Goal: Task Accomplishment & Management: Manage account settings

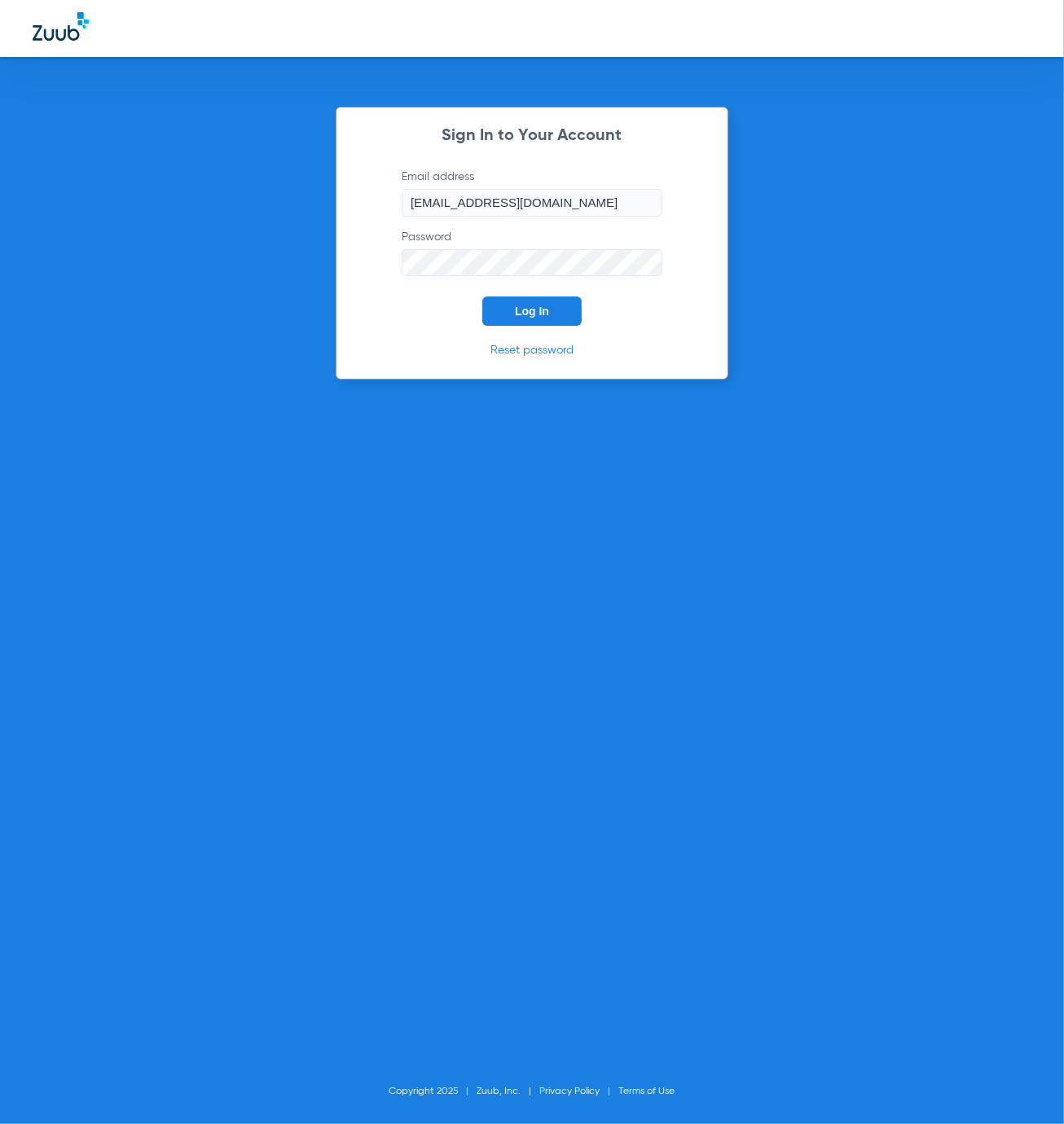
click at [544, 305] on span "Log In" at bounding box center [532, 311] width 35 height 13
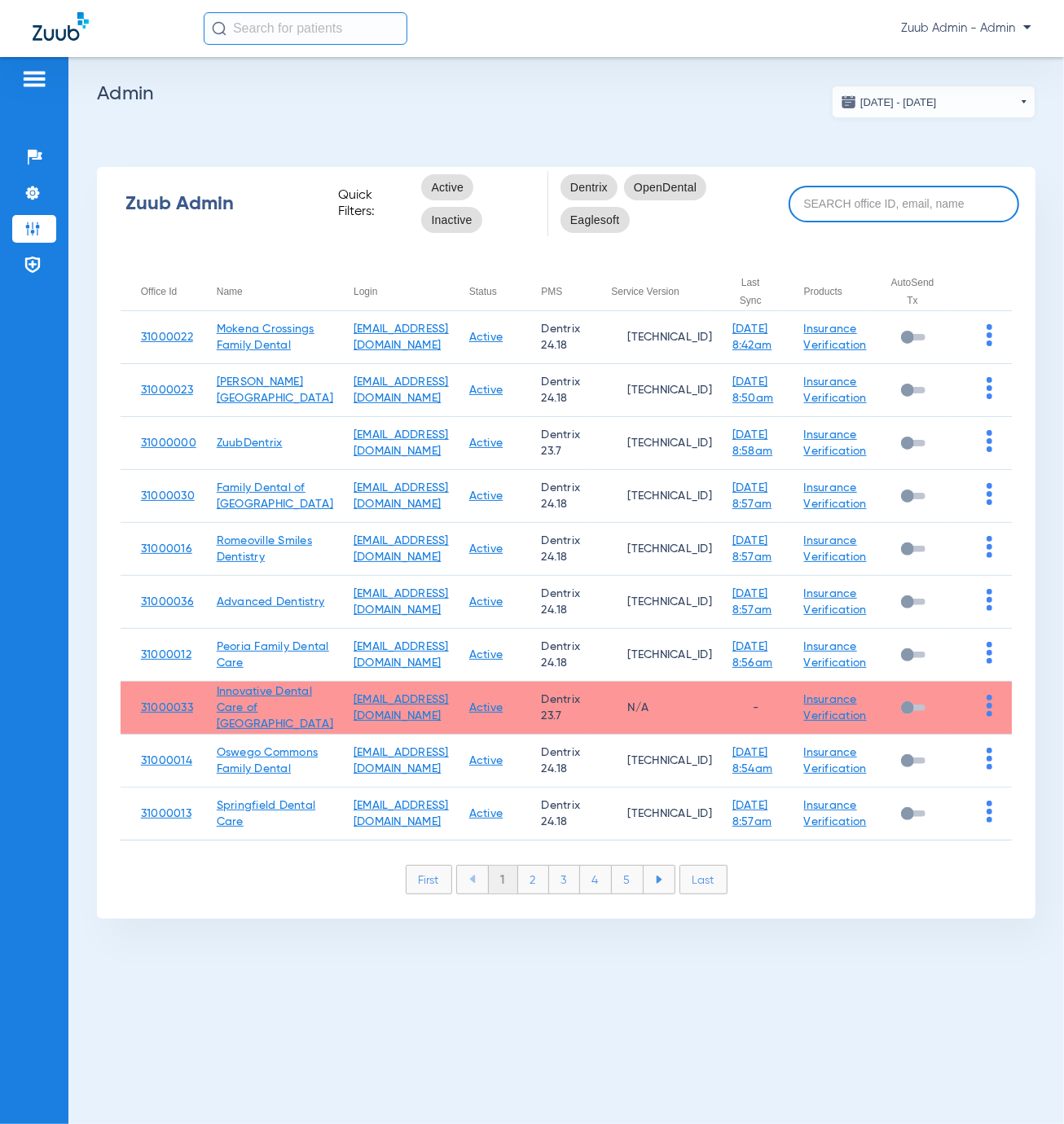
click at [852, 203] on input at bounding box center [904, 204] width 231 height 36
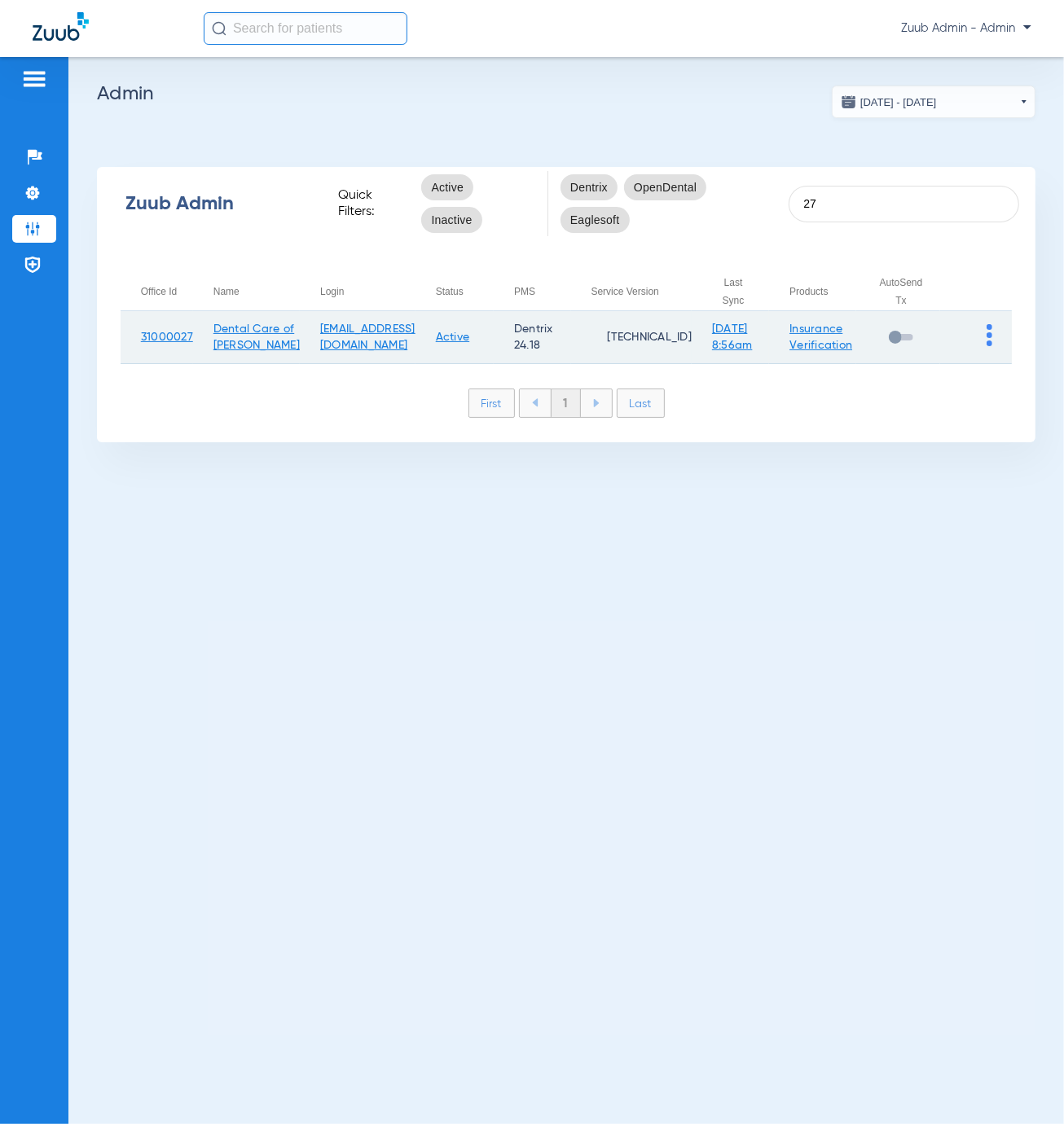
type input "27"
click at [988, 342] on img at bounding box center [989, 335] width 5 height 22
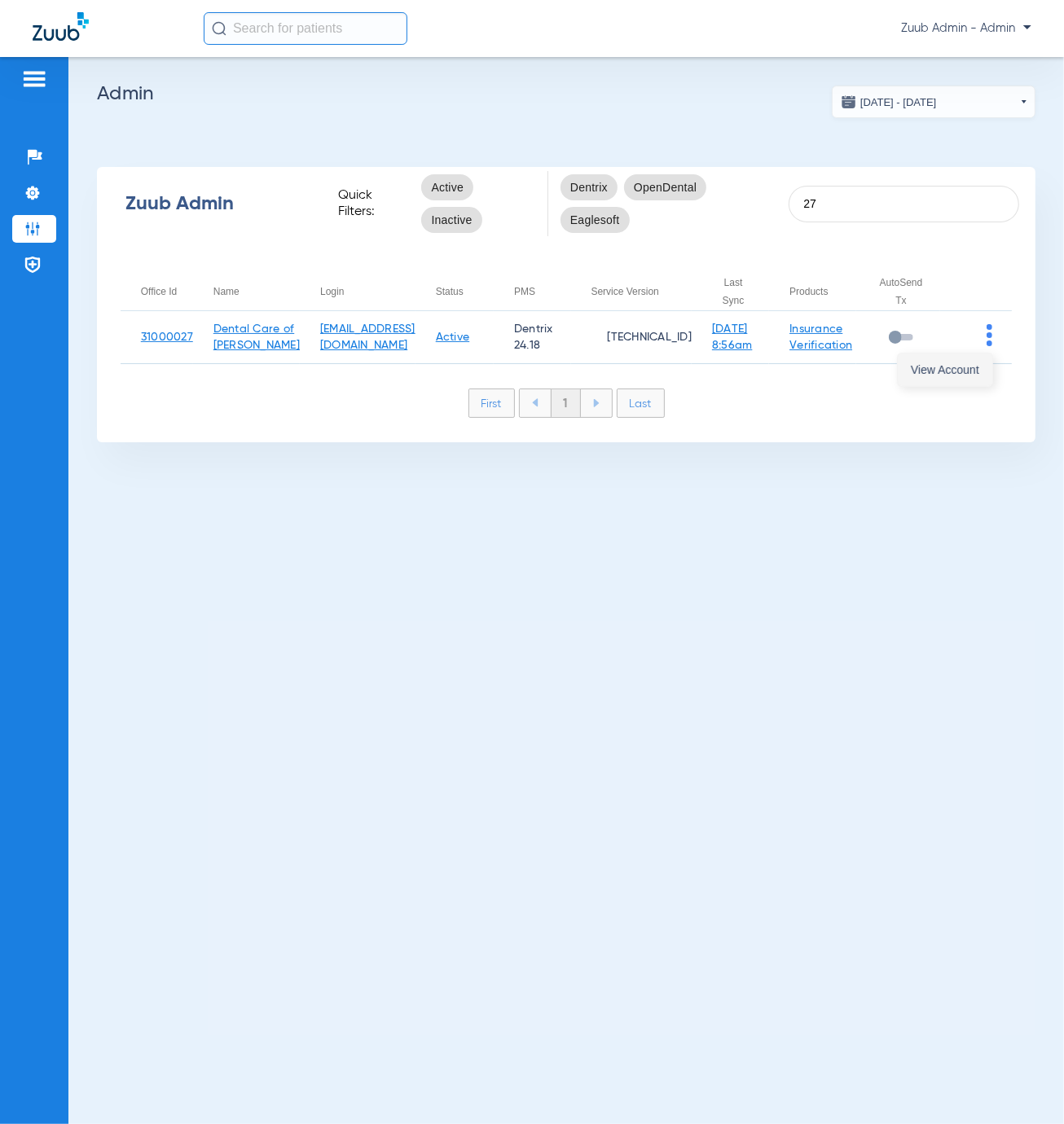
click at [950, 376] on button "View Account" at bounding box center [945, 370] width 95 height 33
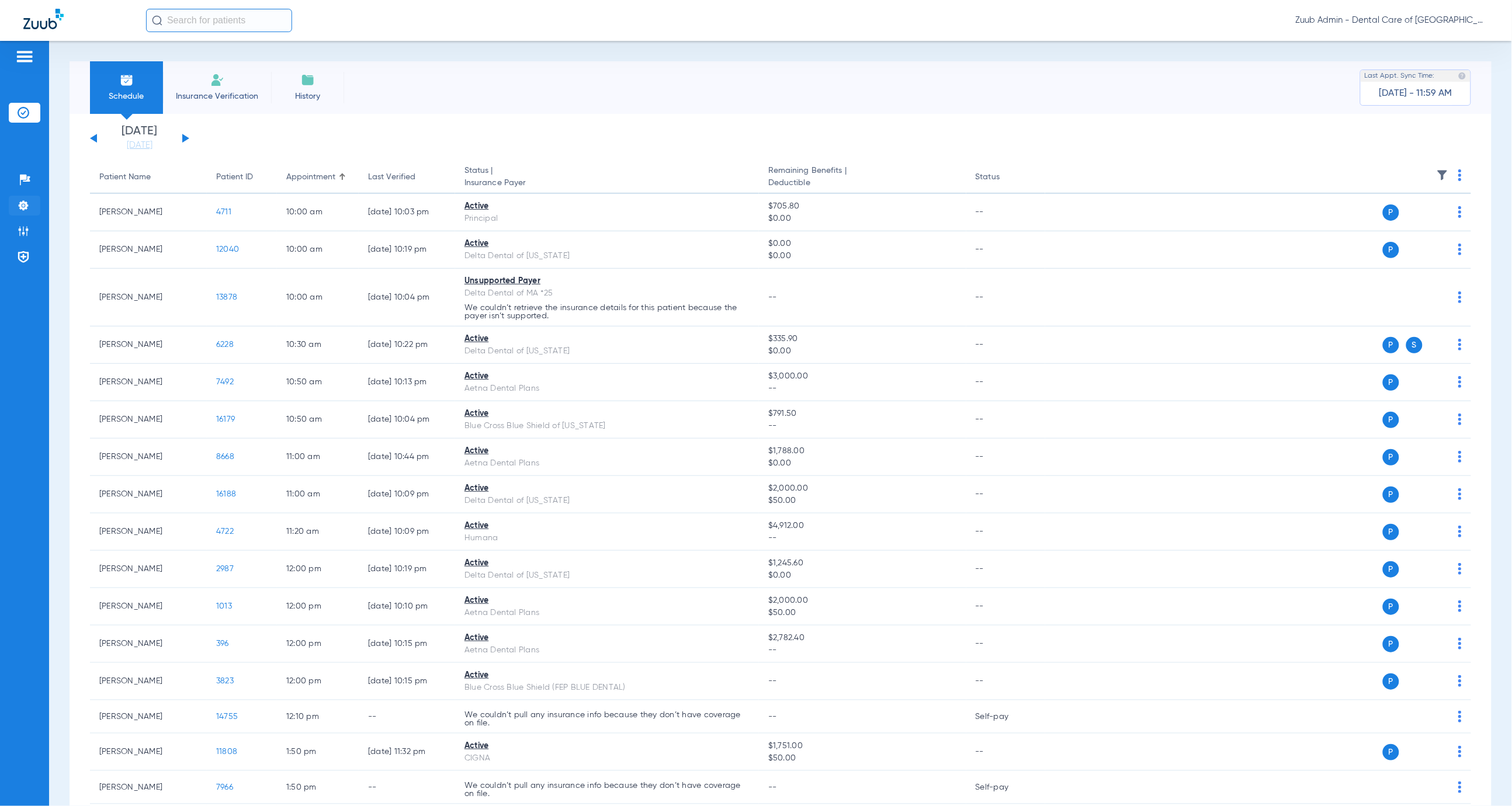
click at [22, 205] on img at bounding box center [24, 206] width 12 height 12
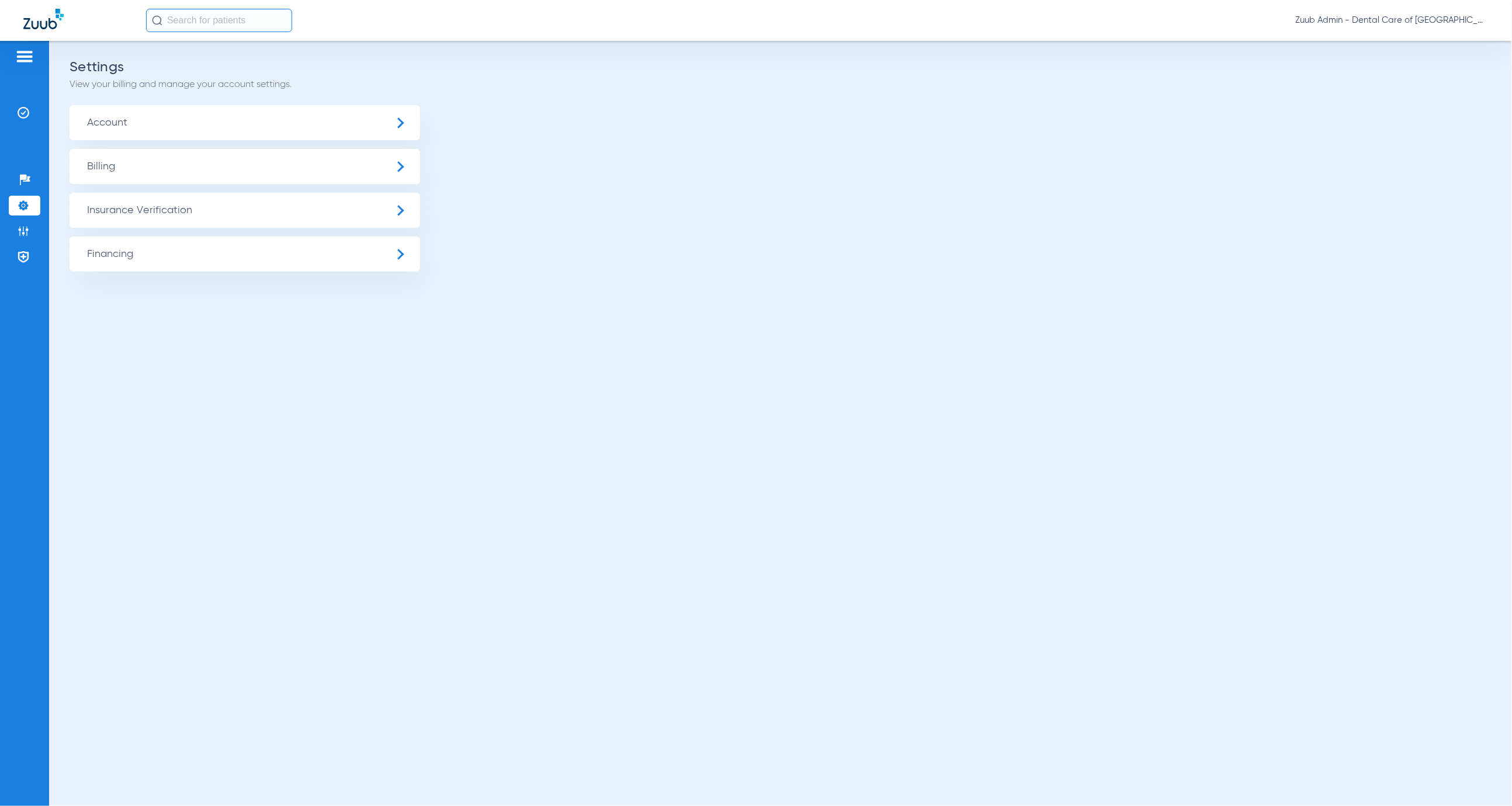
click at [125, 203] on span "Insurance Verification" at bounding box center [245, 210] width 351 height 35
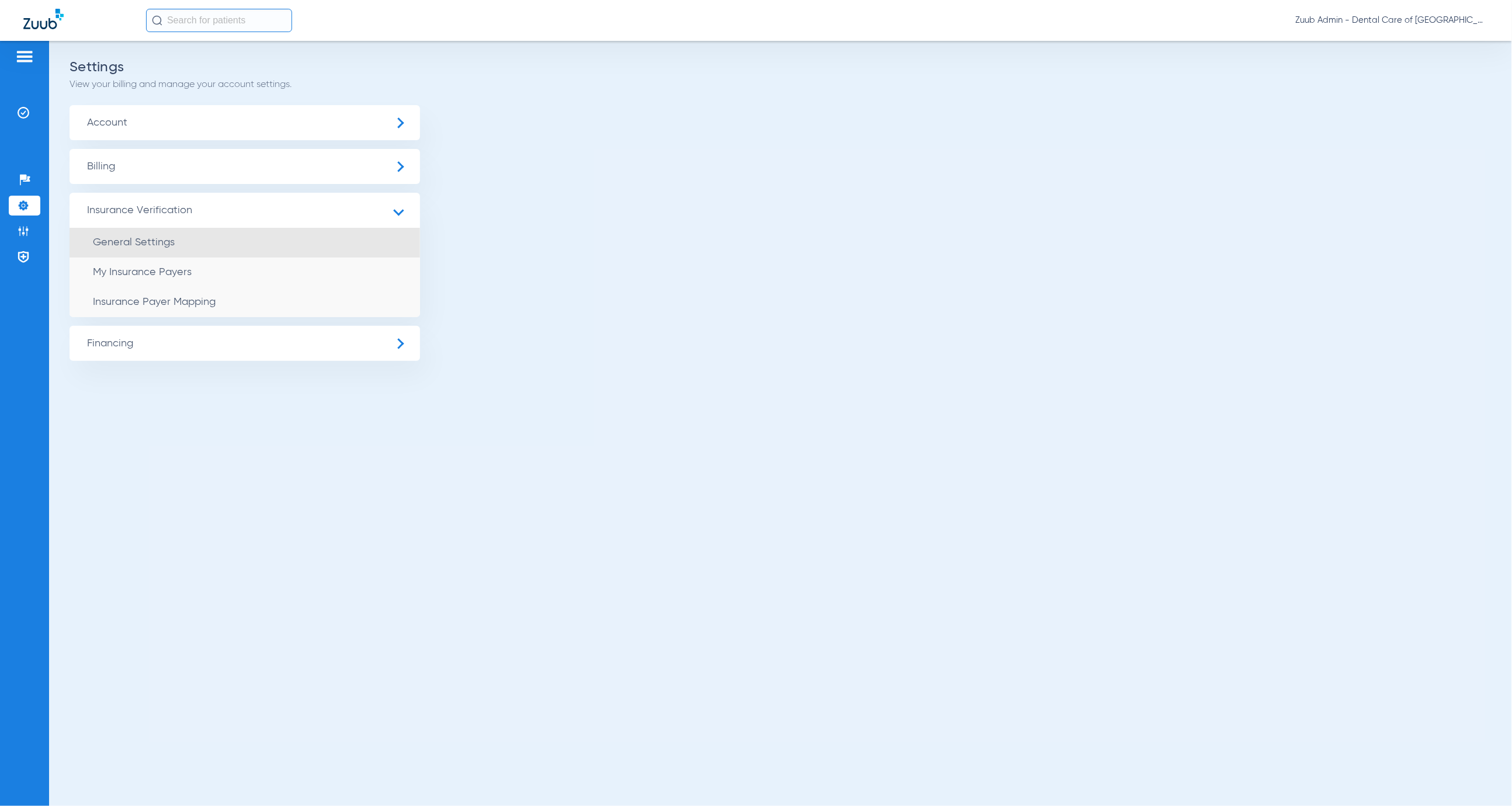
click at [154, 238] on span "General Settings" at bounding box center [133, 243] width 82 height 10
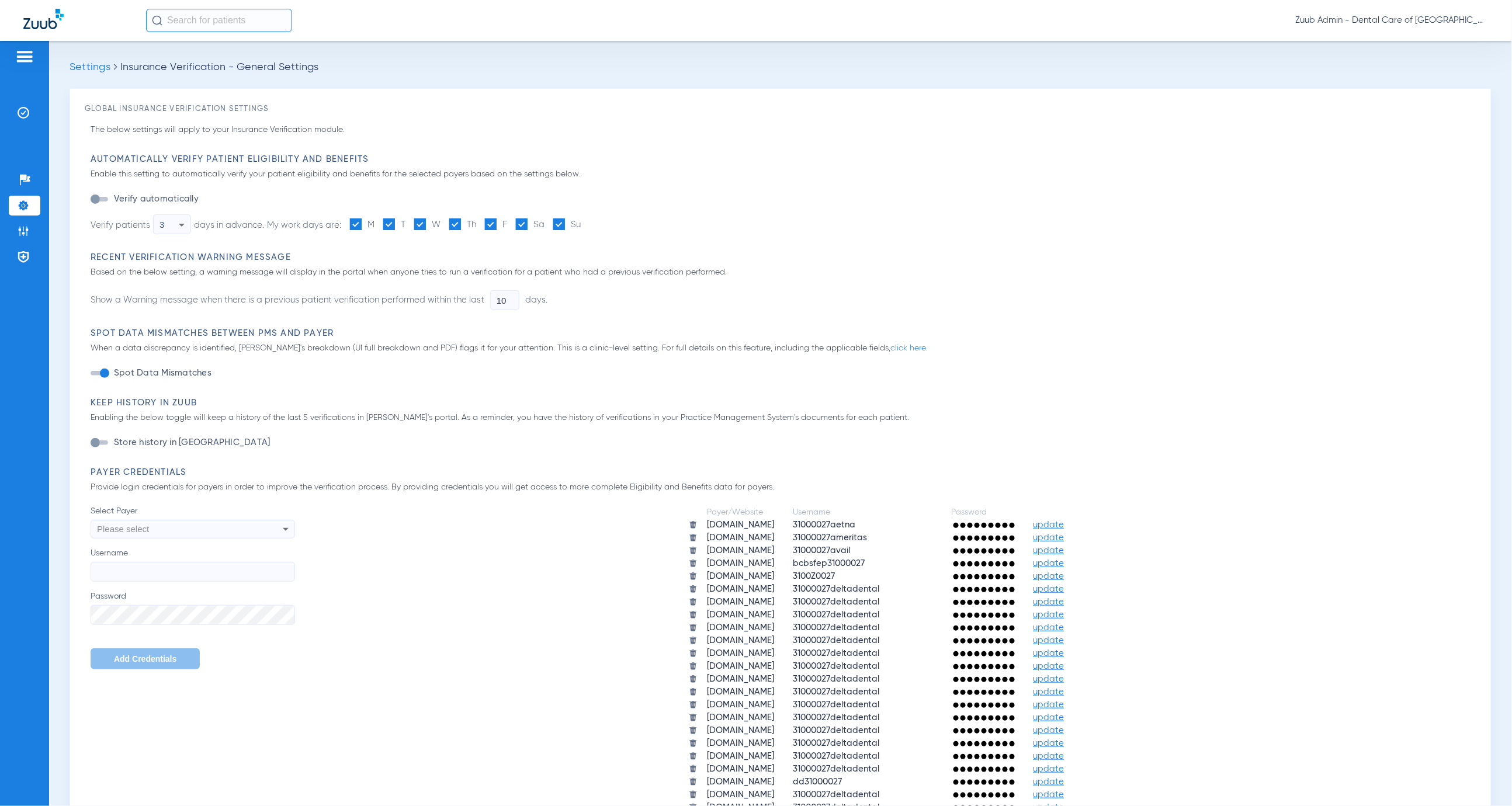
type input "1"
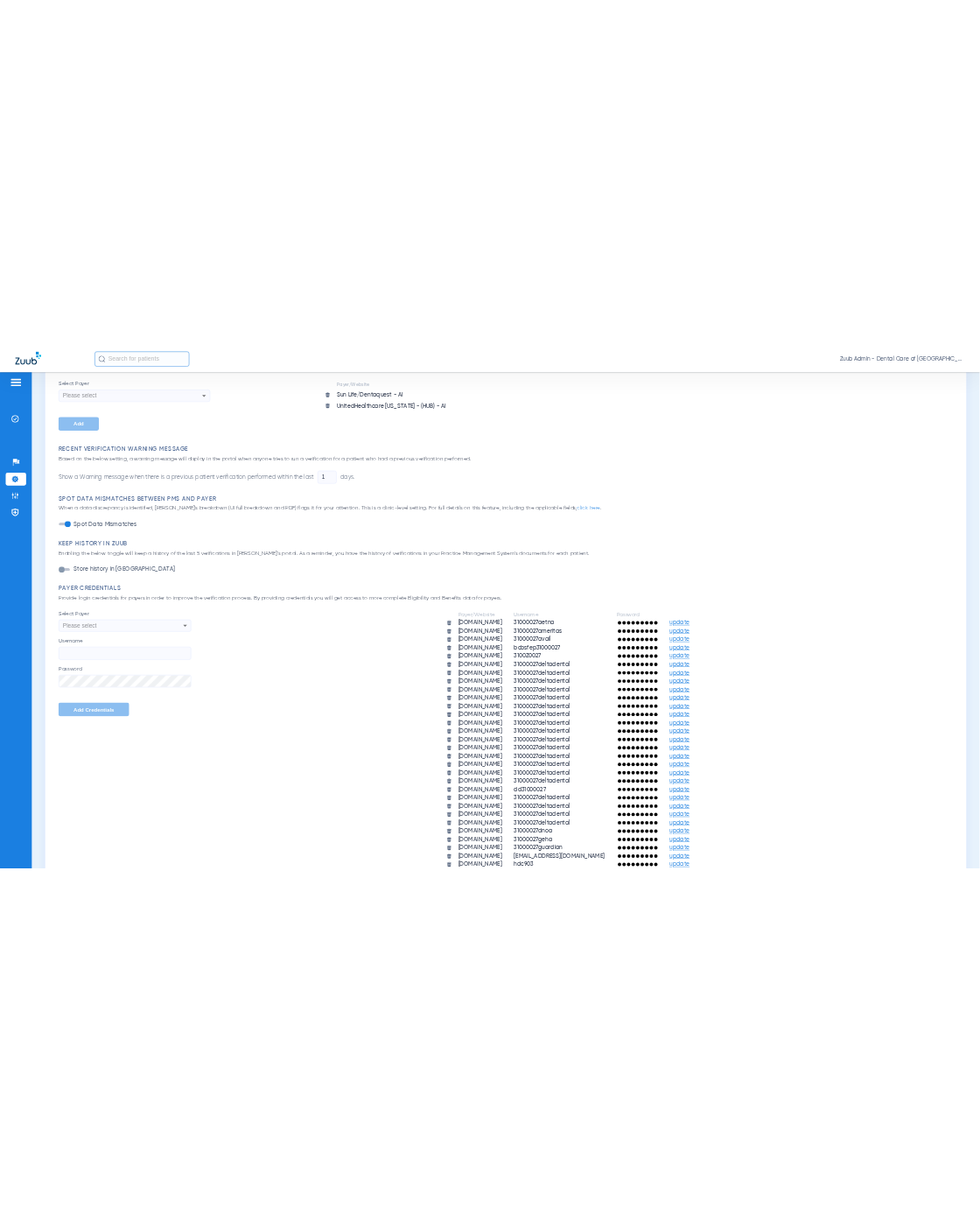
scroll to position [399, 0]
